Goal: Task Accomplishment & Management: Manage account settings

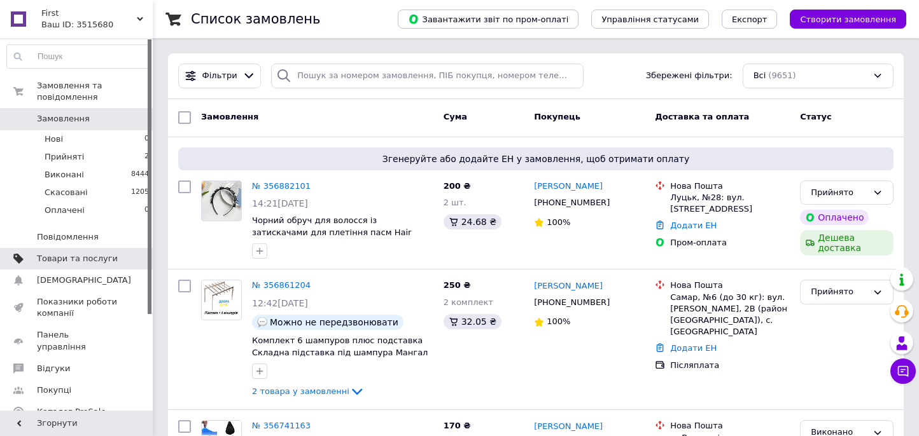
click at [79, 254] on link "Товари та послуги" at bounding box center [78, 259] width 157 height 22
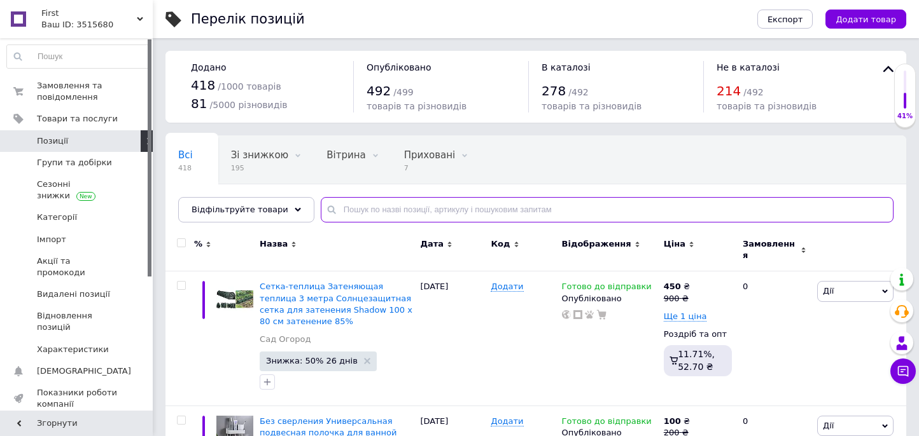
click at [378, 204] on input "text" at bounding box center [607, 209] width 573 height 25
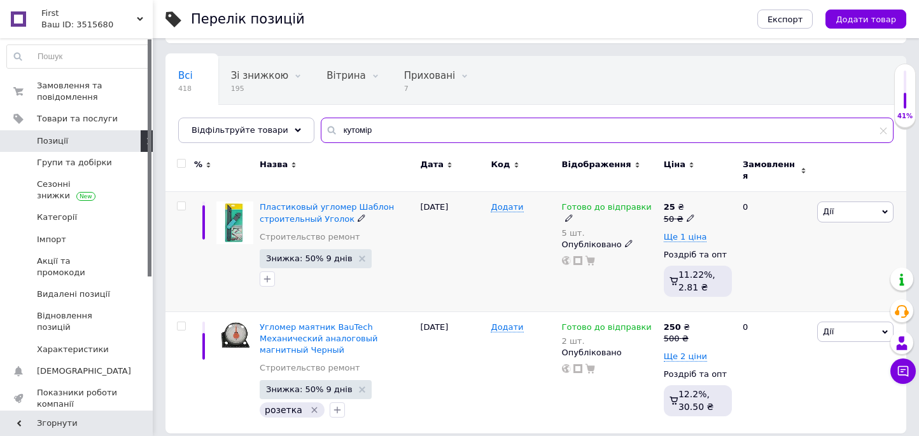
scroll to position [81, 0]
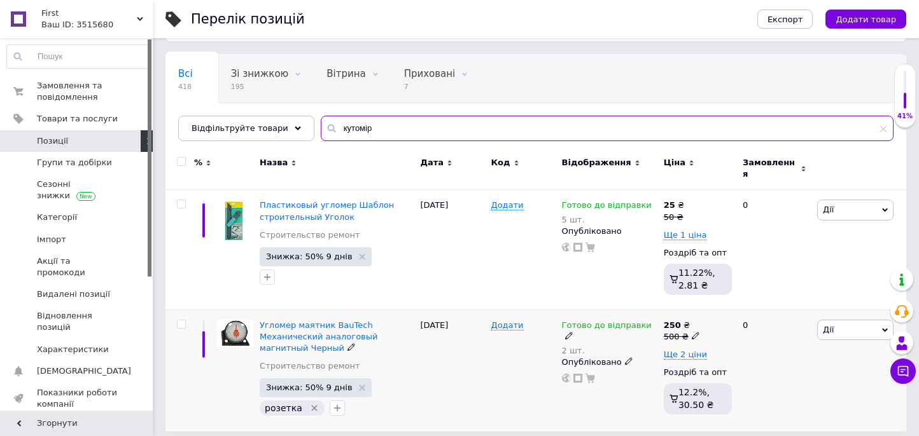
type input "кутомір"
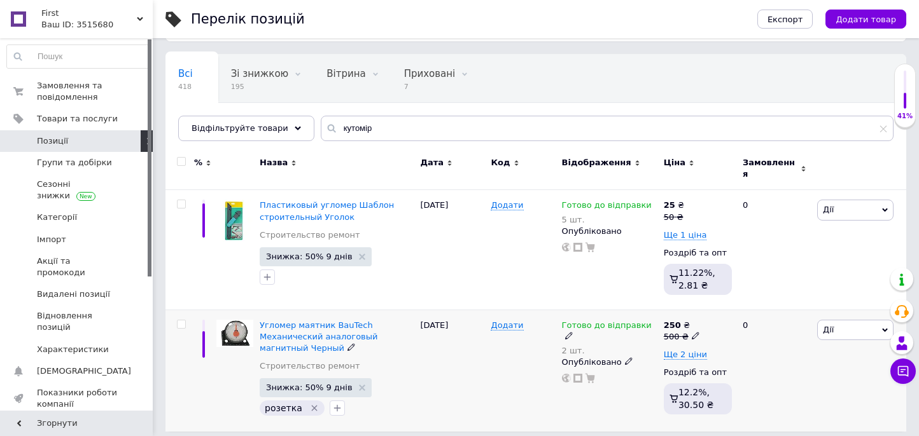
click at [573, 332] on icon at bounding box center [569, 336] width 8 height 8
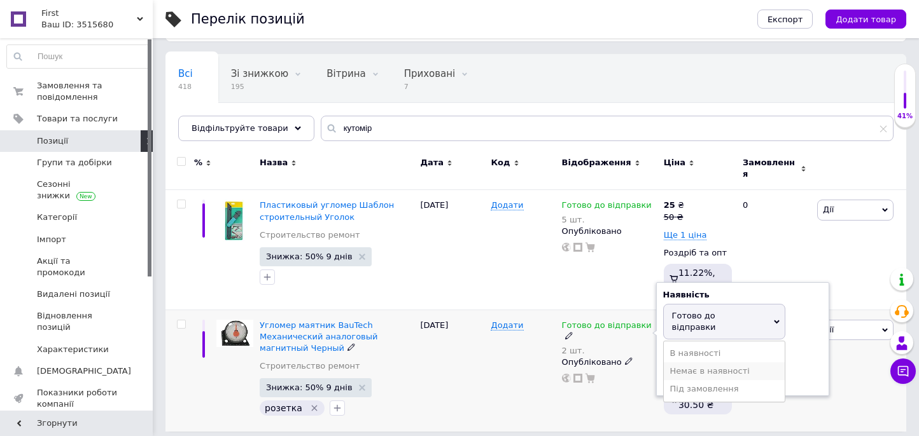
click at [718, 363] on li "Немає в наявності" at bounding box center [724, 372] width 121 height 18
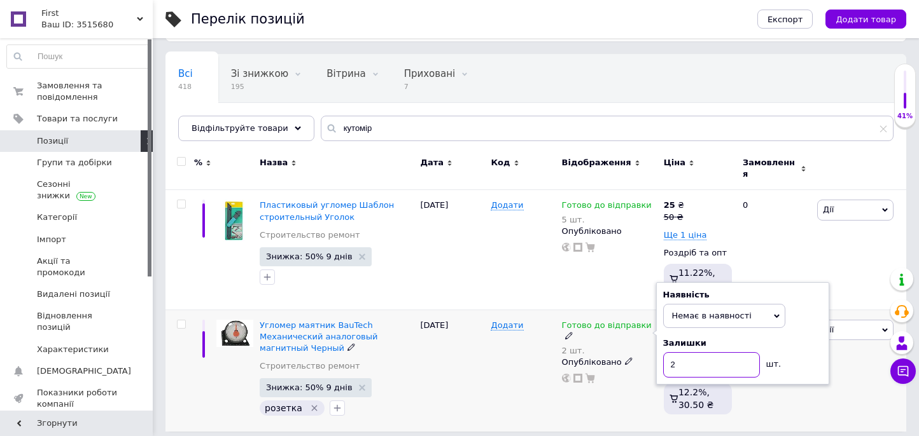
drag, startPoint x: 689, startPoint y: 359, endPoint x: 641, endPoint y: 359, distance: 47.7
click at [641, 359] on div "Готово до відправки 2 шт. Наявність Немає в наявності В наявності Під замовленн…" at bounding box center [609, 352] width 95 height 64
click at [584, 390] on div "Готово до відправки 2 шт. Наявність Немає в наявності В наявності Під замовленн…" at bounding box center [610, 371] width 102 height 122
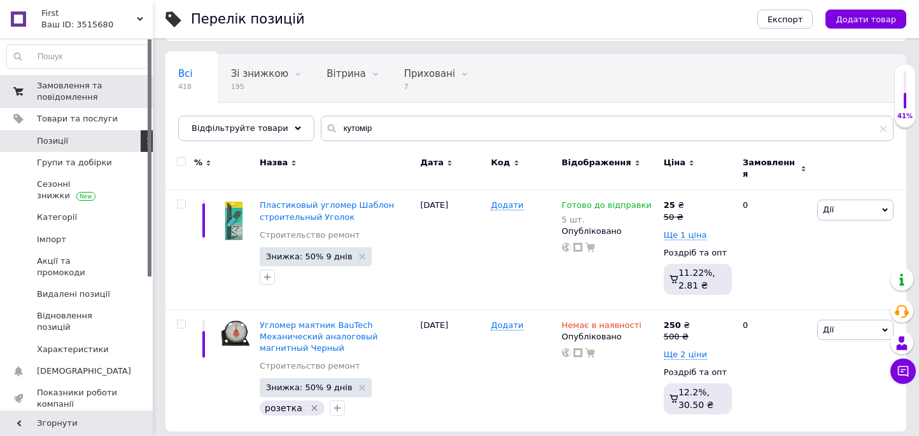
click at [55, 82] on span "Замовлення та повідомлення" at bounding box center [77, 91] width 81 height 23
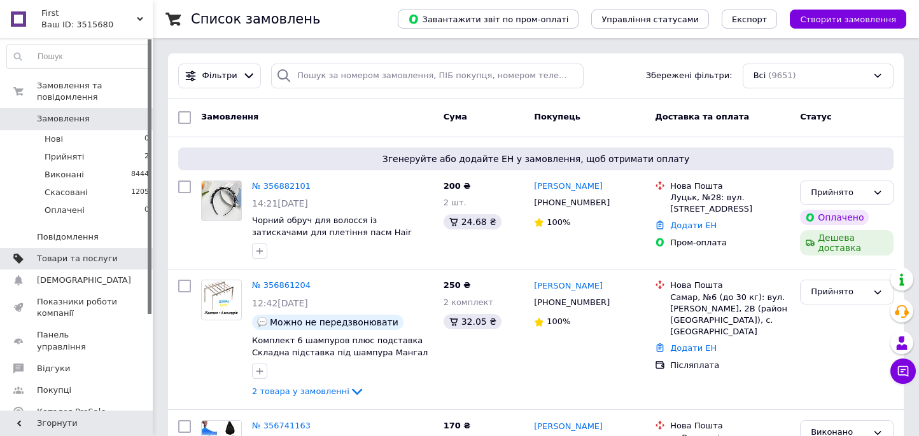
click at [68, 253] on span "Товари та послуги" at bounding box center [77, 258] width 81 height 11
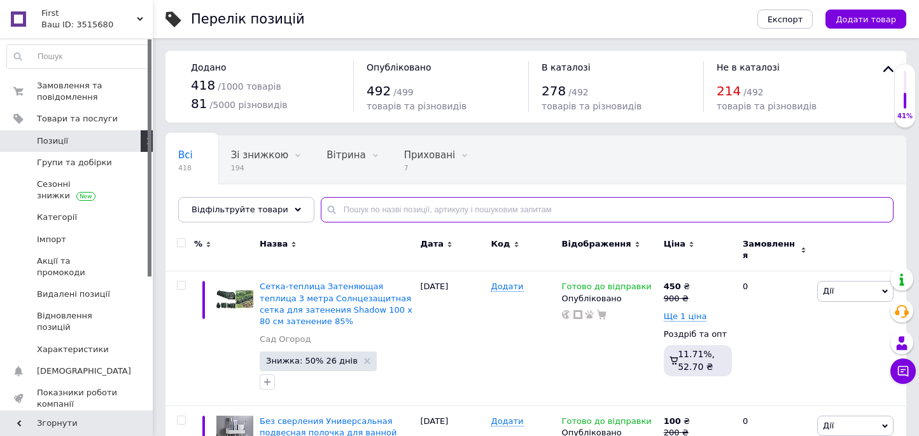
click at [356, 207] on input "text" at bounding box center [607, 209] width 573 height 25
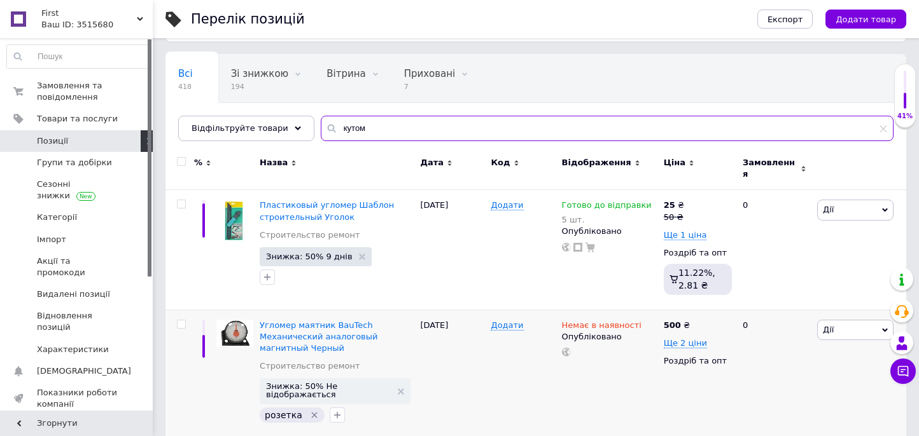
scroll to position [204, 0]
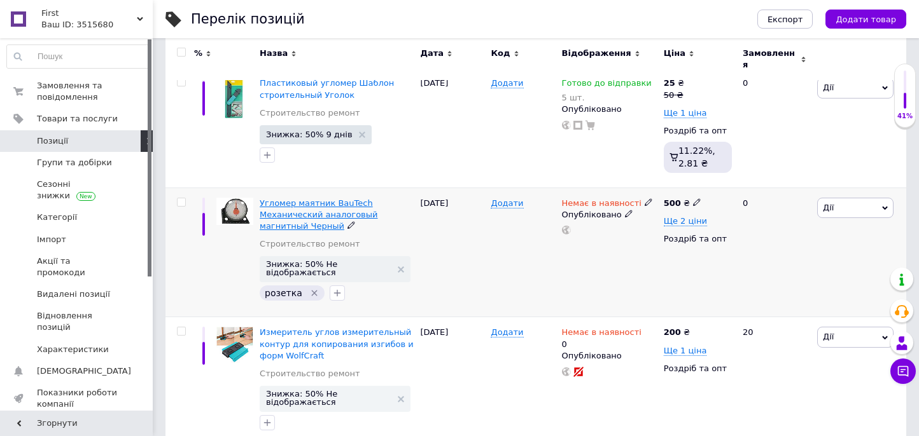
type input "кутом"
click at [326, 199] on span "Угломер маятник BauTech Механический аналоговый магнитный Черный" at bounding box center [319, 215] width 118 height 32
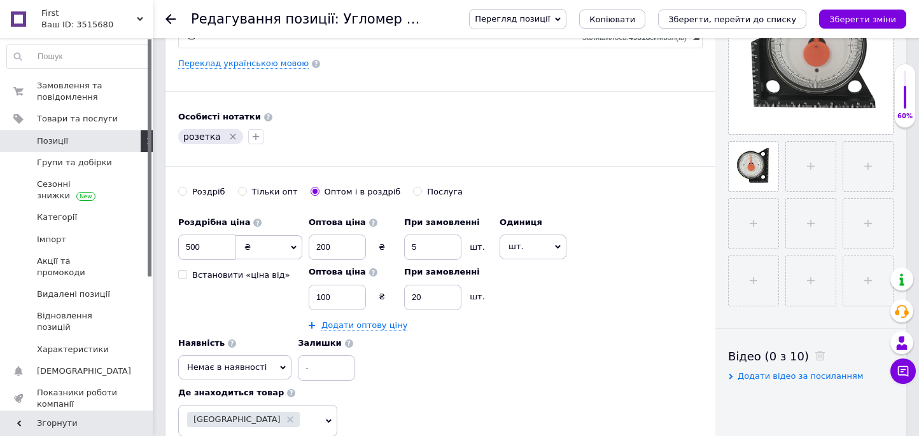
scroll to position [318, 0]
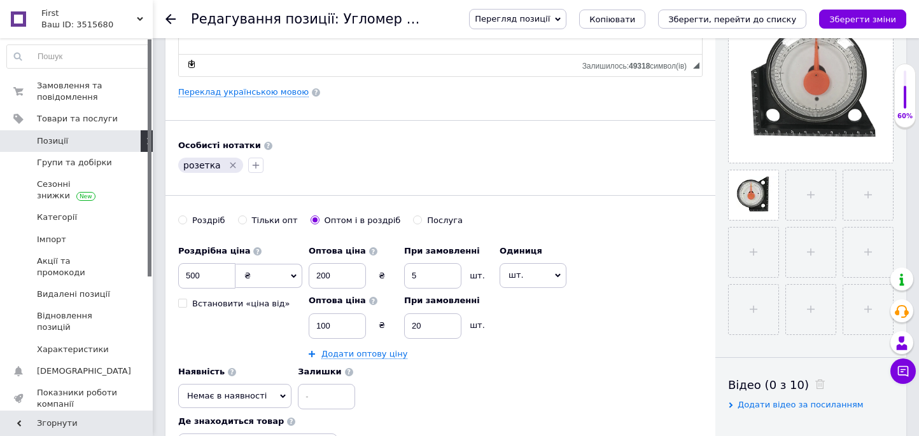
click at [228, 161] on icon "Видалити мітку" at bounding box center [233, 165] width 10 height 10
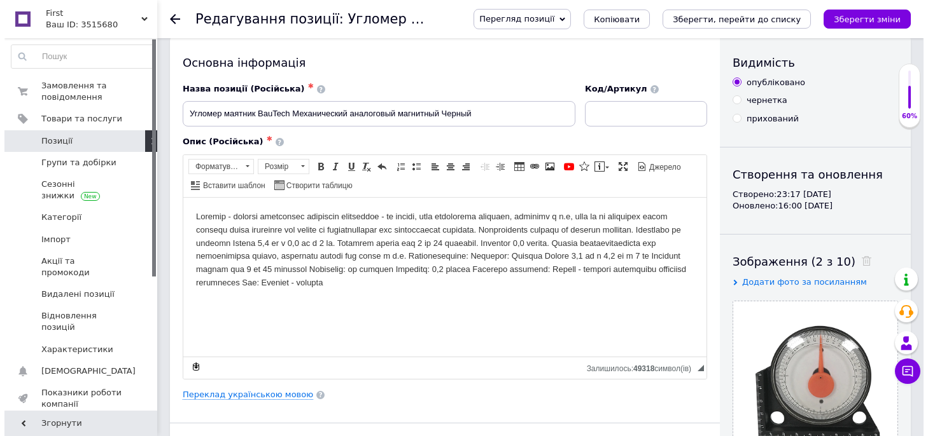
scroll to position [0, 0]
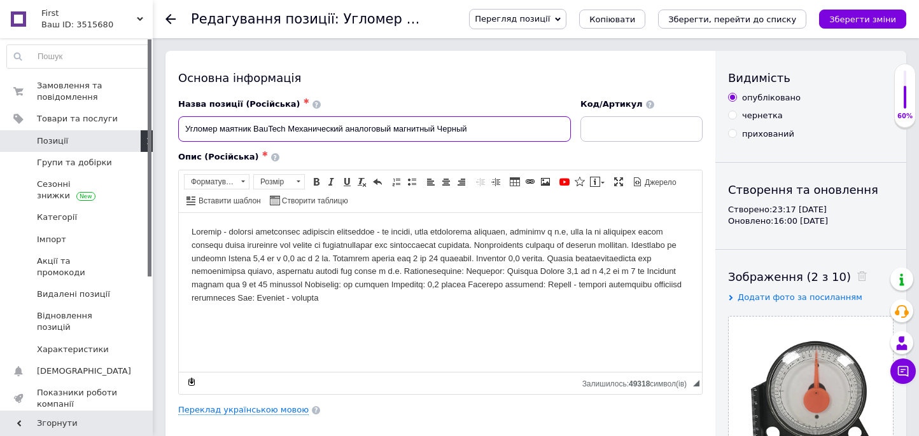
click at [508, 134] on input "Угломер маятник BauTech Механический аналоговый магнитный Черный" at bounding box center [374, 128] width 393 height 25
type input "тест"
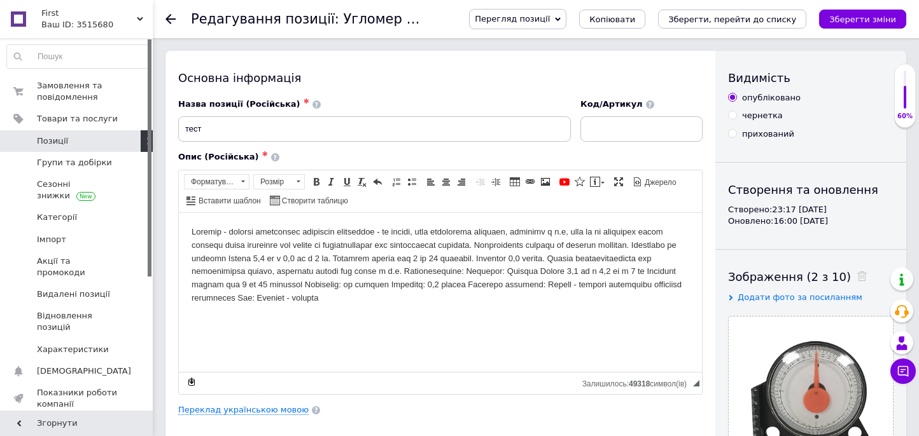
click at [424, 270] on body "Редактор, 65777AB8-7169-4708-9F30-955D4CD82A4B" at bounding box center [441, 265] width 498 height 80
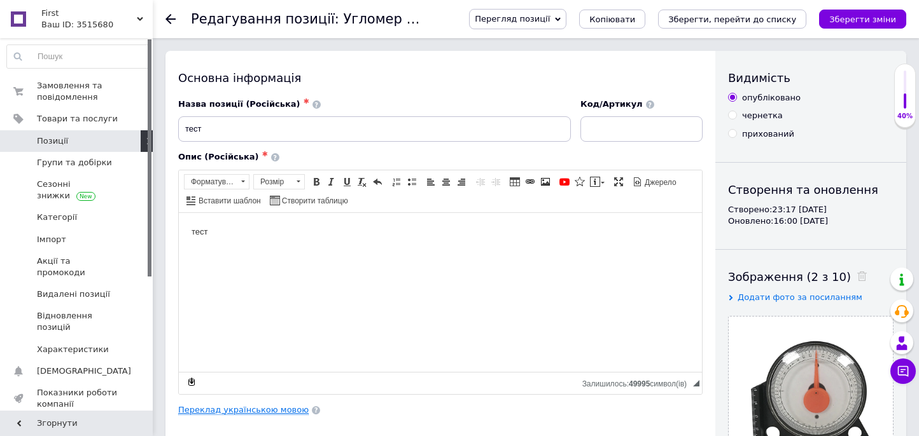
click at [277, 409] on link "Переклад українською мовою" at bounding box center [243, 410] width 130 height 10
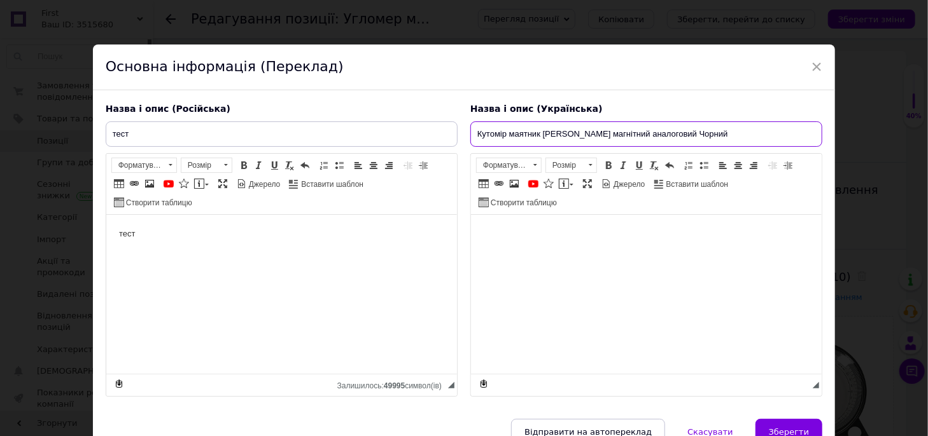
click at [551, 128] on input "Кутомір маятник [PERSON_NAME] магнітний аналоговий Чорний" at bounding box center [646, 134] width 352 height 25
paste input "тест"
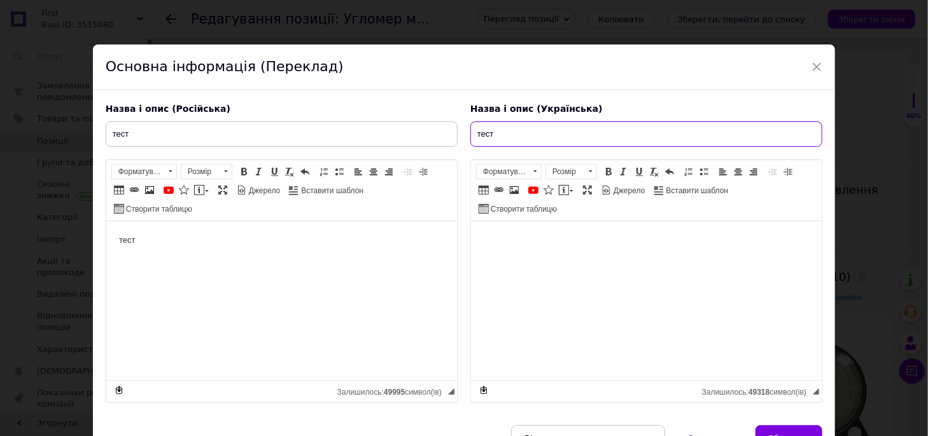
type input "тест"
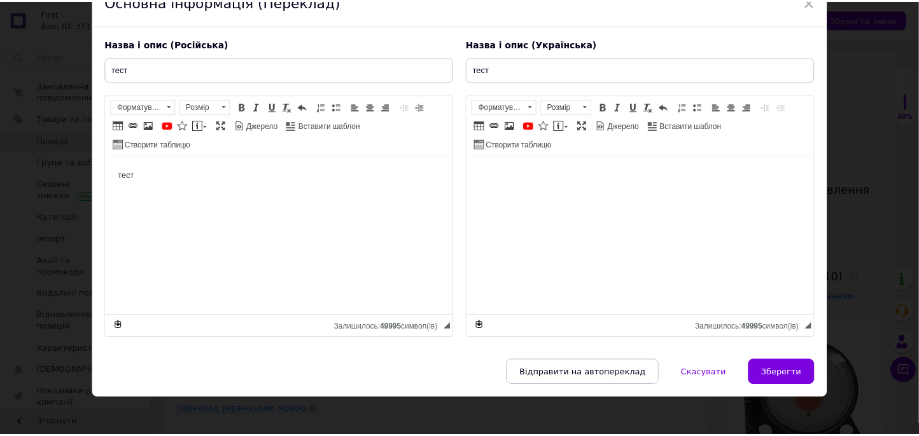
scroll to position [70, 0]
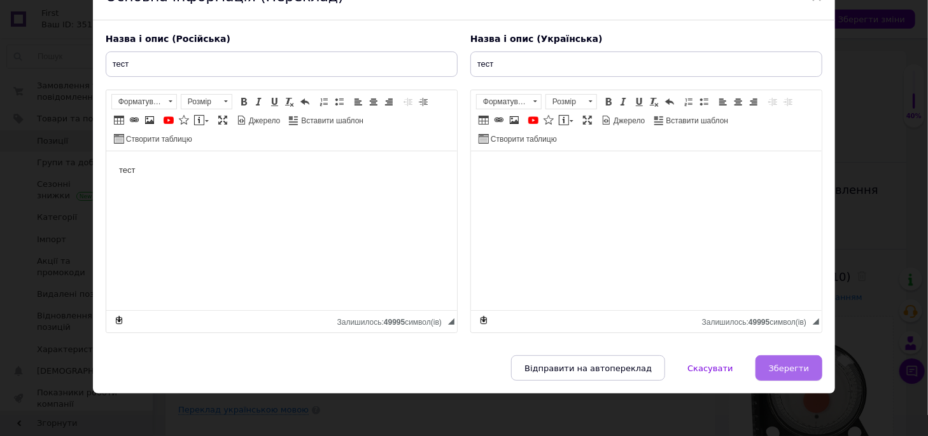
click at [788, 364] on span "Зберегти" at bounding box center [789, 369] width 40 height 10
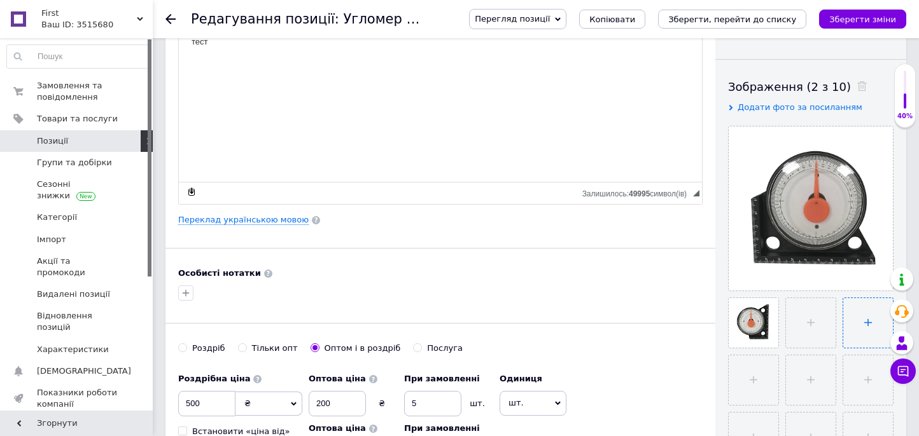
scroll to position [191, 0]
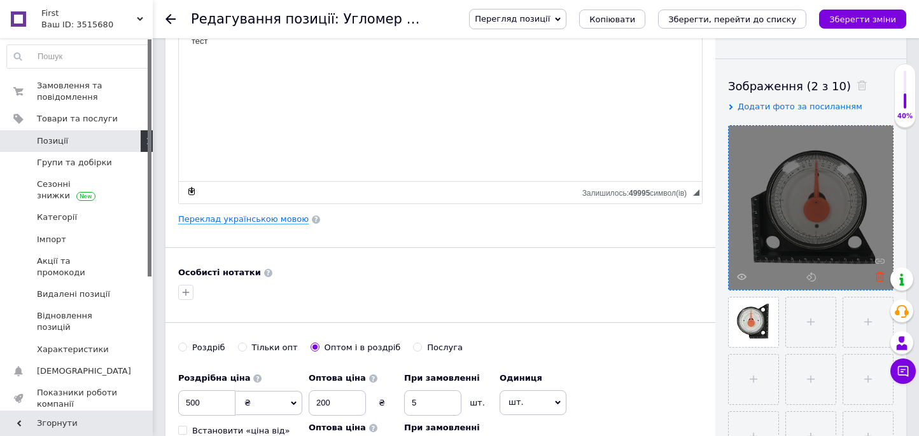
click at [880, 274] on icon at bounding box center [880, 277] width 10 height 10
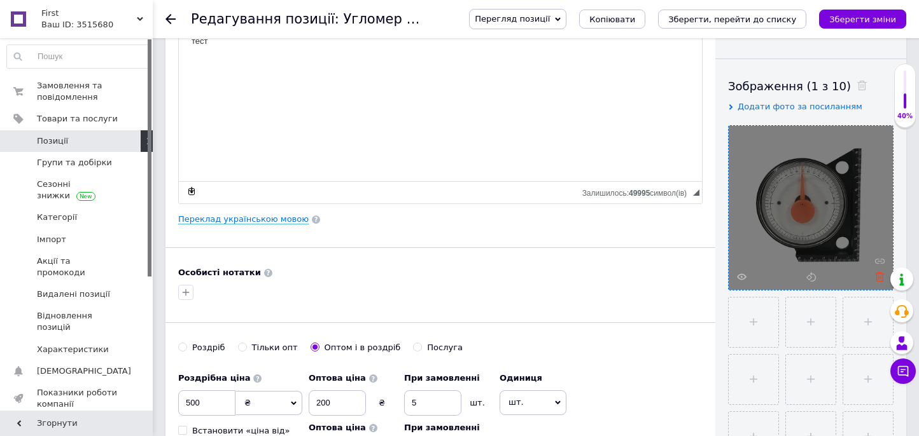
click at [879, 273] on use at bounding box center [880, 277] width 10 height 10
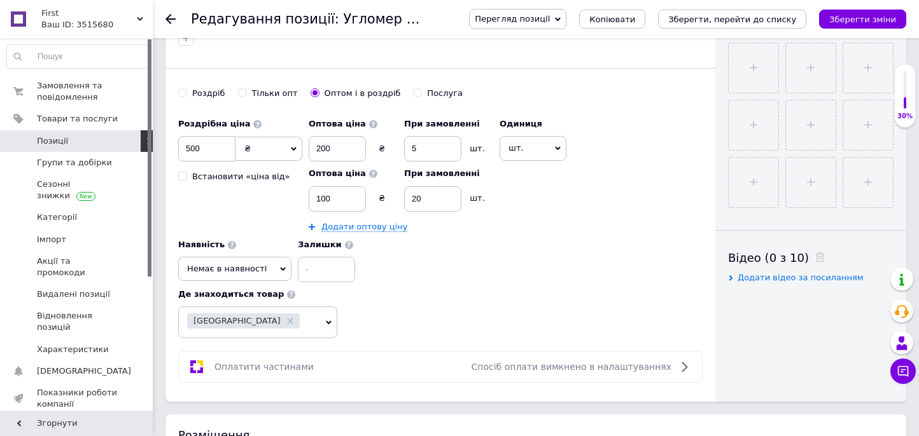
scroll to position [700, 0]
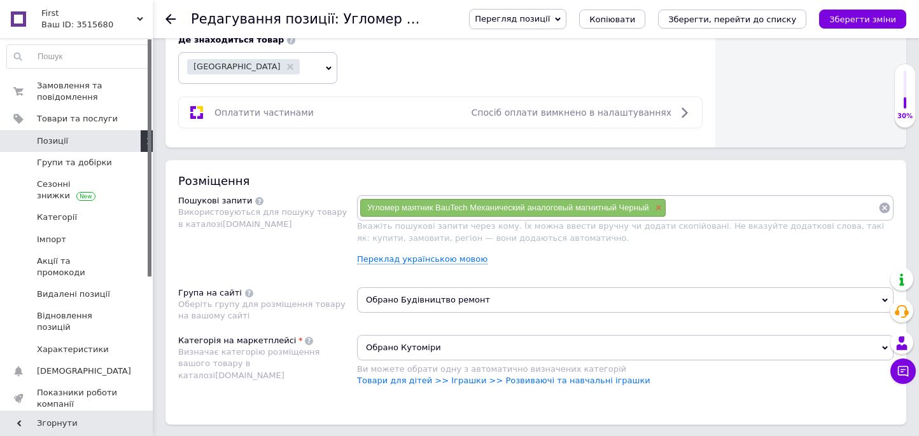
click at [660, 203] on span "×" at bounding box center [657, 208] width 10 height 11
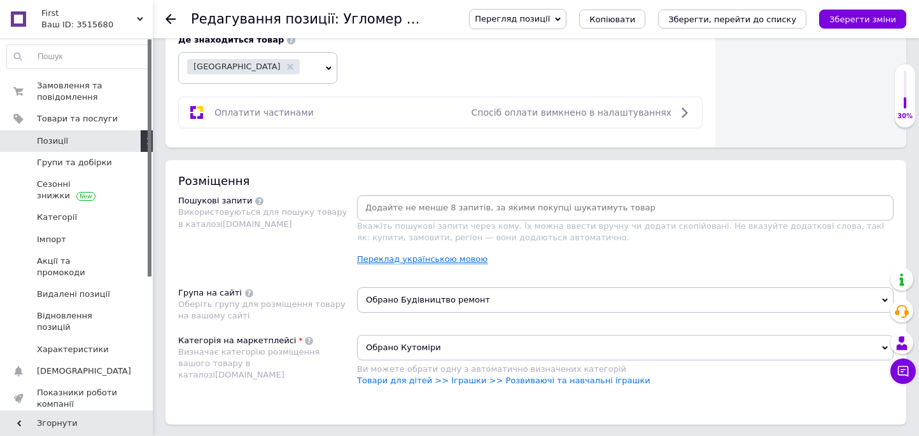
click at [438, 255] on link "Переклад українською мовою" at bounding box center [422, 260] width 130 height 10
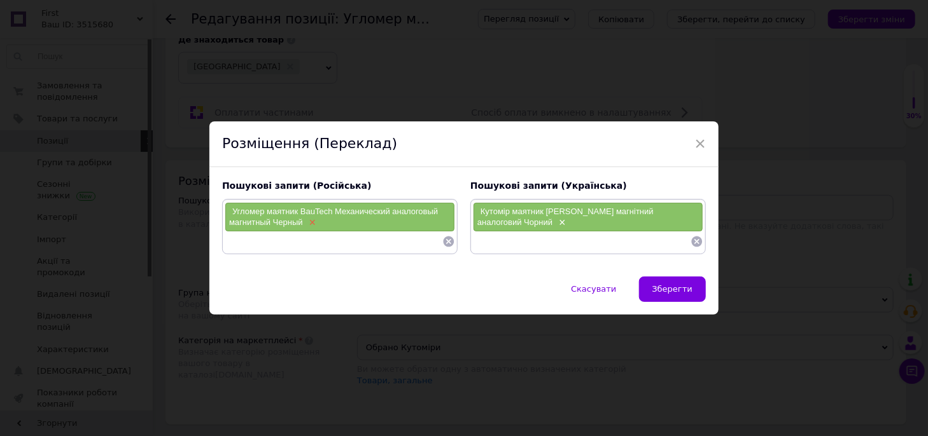
click at [310, 220] on span "×" at bounding box center [311, 223] width 10 height 11
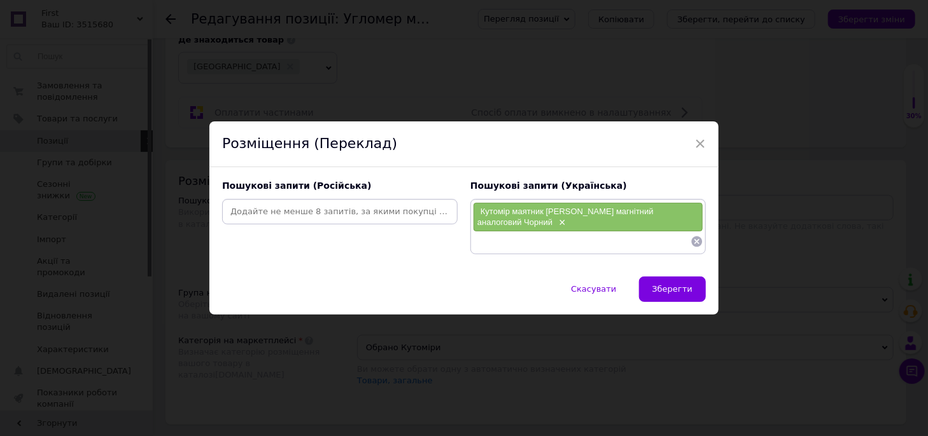
click at [694, 237] on icon at bounding box center [697, 241] width 11 height 11
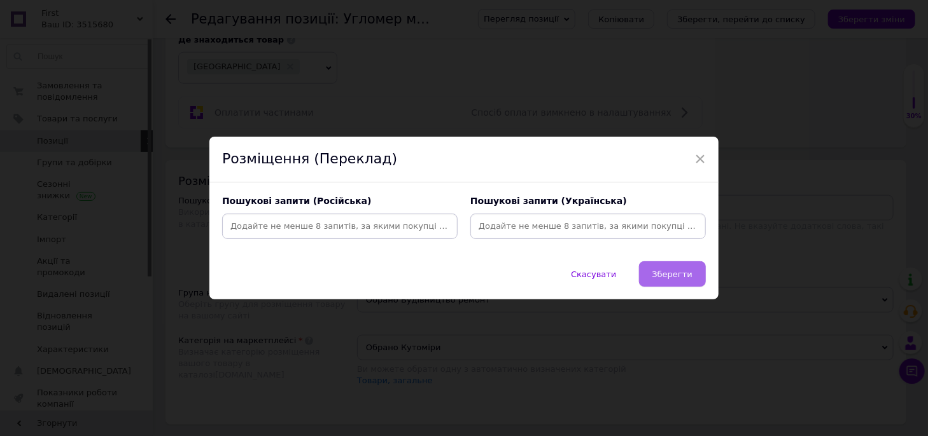
click at [677, 267] on button "Зберегти" at bounding box center [672, 274] width 67 height 25
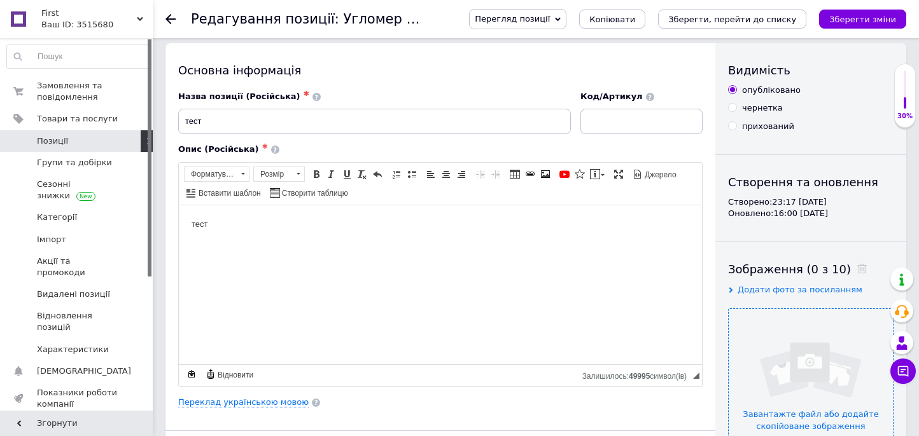
scroll to position [0, 0]
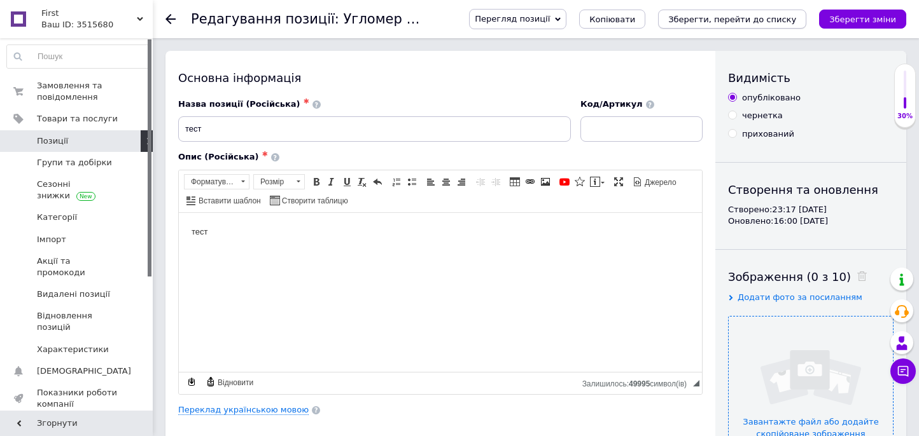
click at [732, 18] on icon "Зберегти, перейти до списку" at bounding box center [732, 20] width 128 height 10
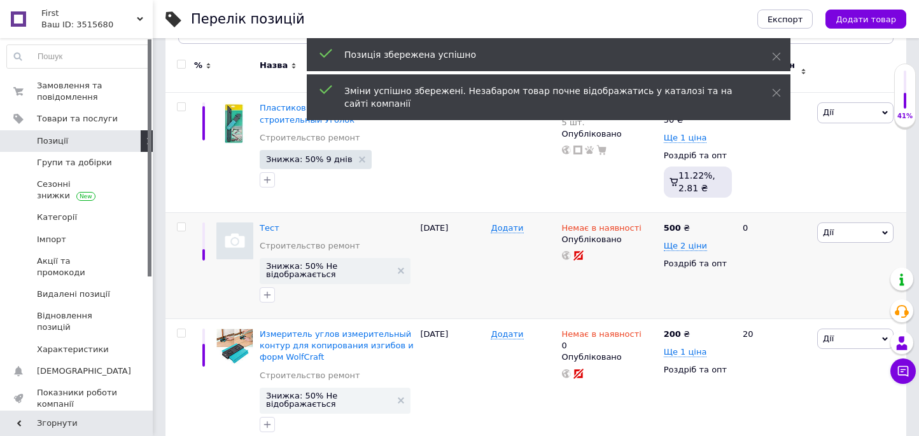
scroll to position [181, 0]
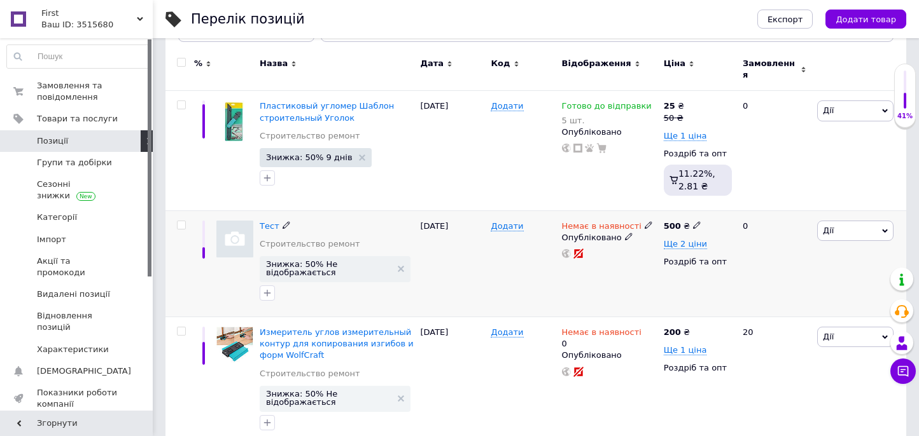
click at [840, 221] on span "Дії" at bounding box center [855, 231] width 76 height 20
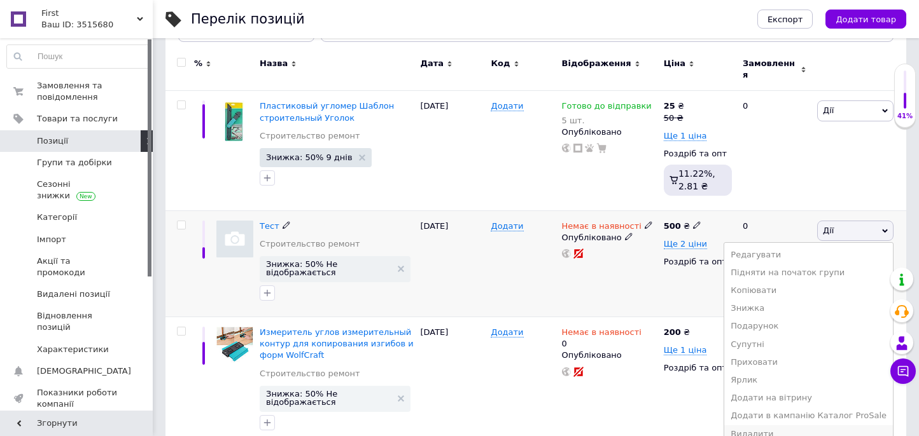
click at [786, 429] on li "Видалити" at bounding box center [808, 435] width 169 height 18
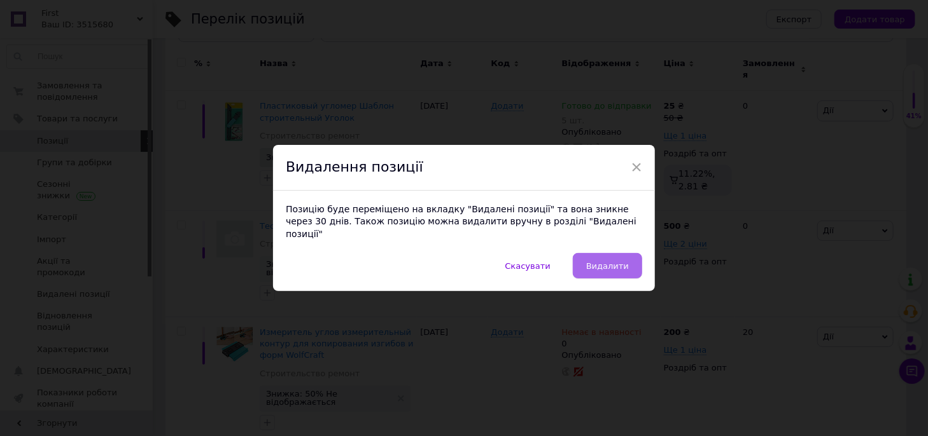
click at [612, 262] on span "Видалити" at bounding box center [607, 267] width 43 height 10
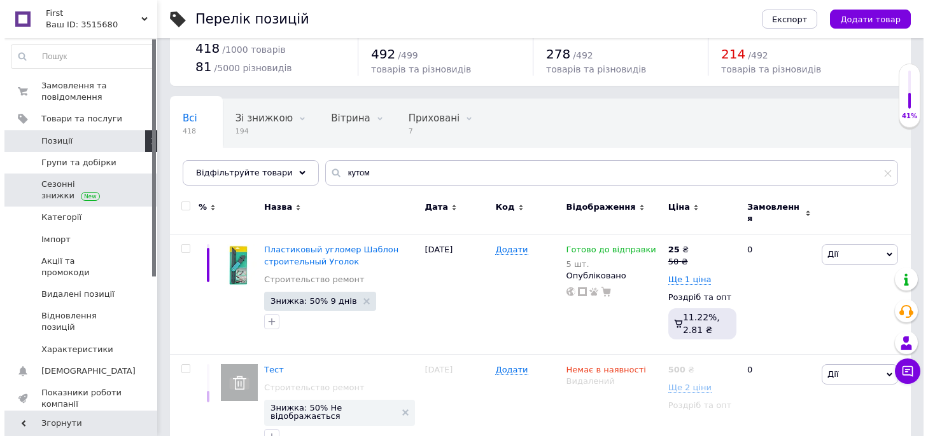
scroll to position [0, 0]
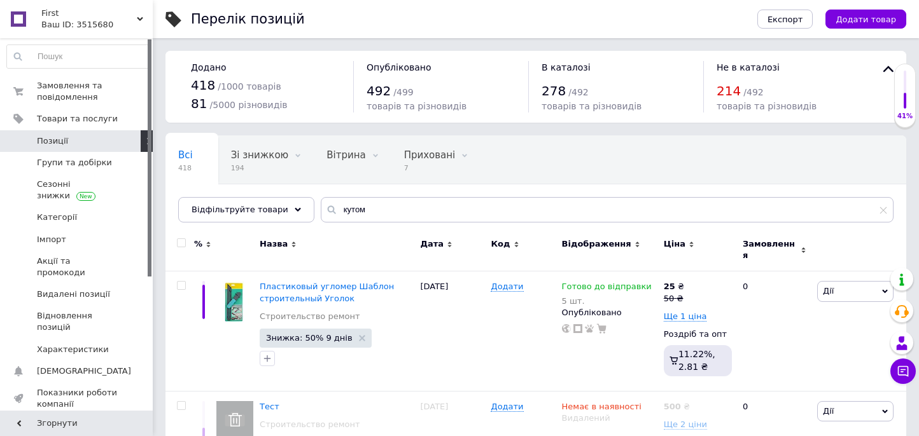
click at [57, 143] on span "Позиції" at bounding box center [52, 141] width 31 height 11
